Goal: Task Accomplishment & Management: Use online tool/utility

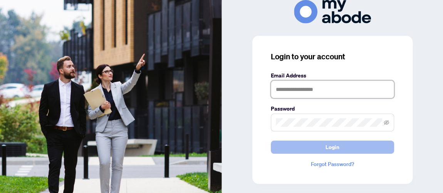
type input "**********"
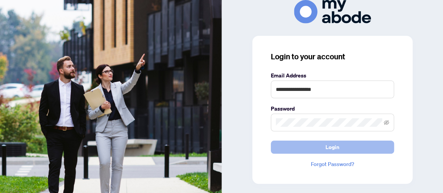
click at [318, 146] on button "Login" at bounding box center [332, 147] width 123 height 13
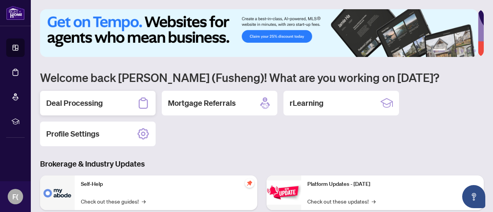
click at [94, 104] on h2 "Deal Processing" at bounding box center [74, 103] width 57 height 11
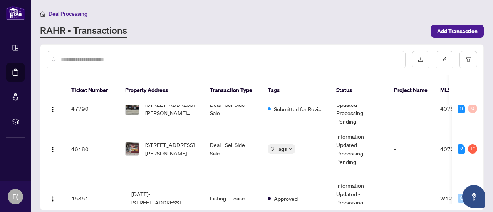
scroll to position [501, 0]
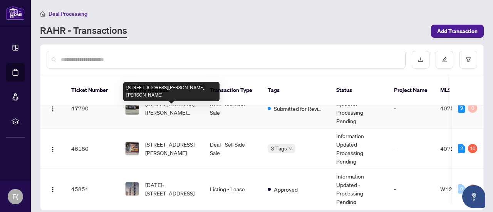
click at [175, 112] on span "[STREET_ADDRESS][PERSON_NAME][PERSON_NAME]" at bounding box center [171, 108] width 52 height 17
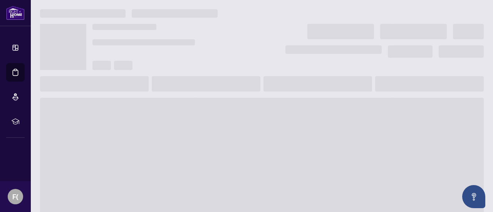
click at [175, 112] on span at bounding box center [262, 159] width 444 height 123
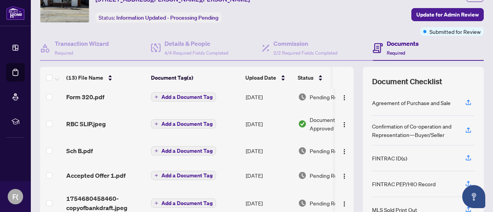
scroll to position [109, 0]
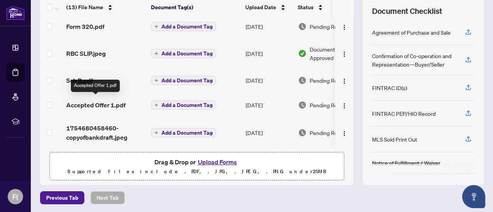
click at [101, 101] on span "Accepted Offer 1.pdf" at bounding box center [95, 105] width 59 height 9
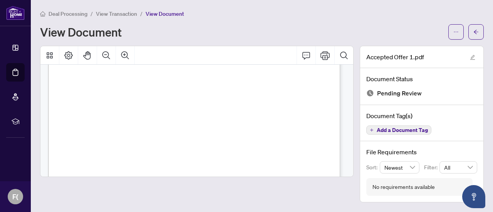
scroll to position [3001, 0]
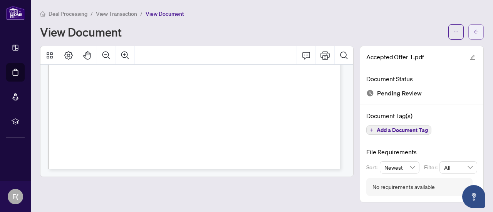
click at [476, 29] on icon "arrow-left" at bounding box center [476, 31] width 5 height 5
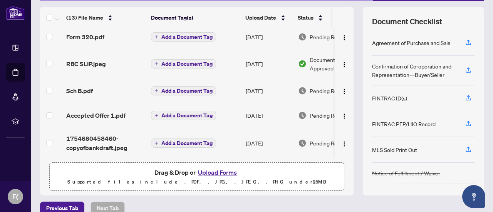
scroll to position [109, 0]
